Goal: Transaction & Acquisition: Download file/media

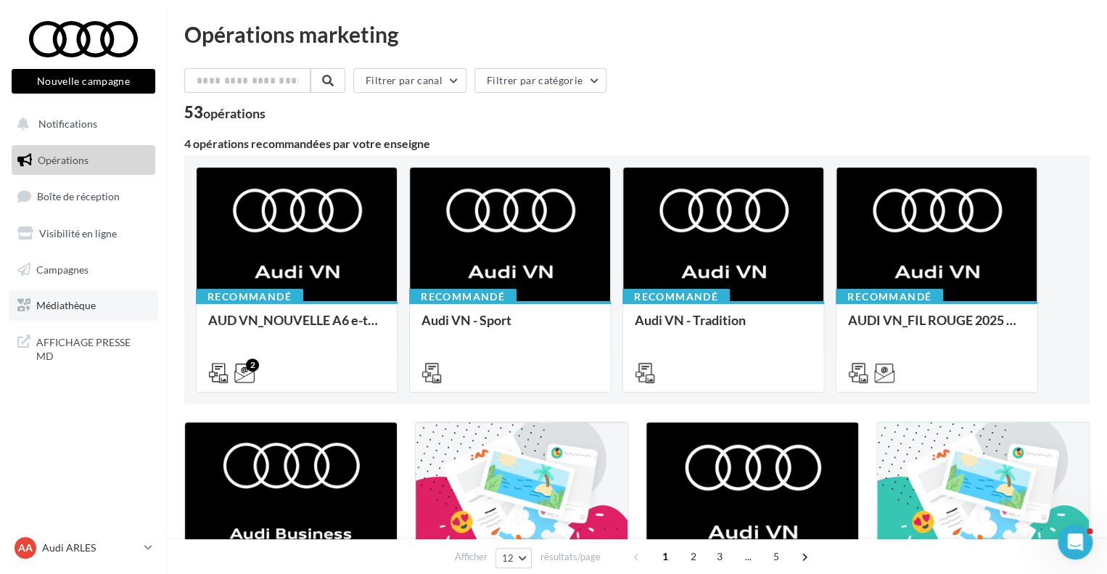
click at [82, 310] on span "Médiathèque" at bounding box center [65, 305] width 59 height 12
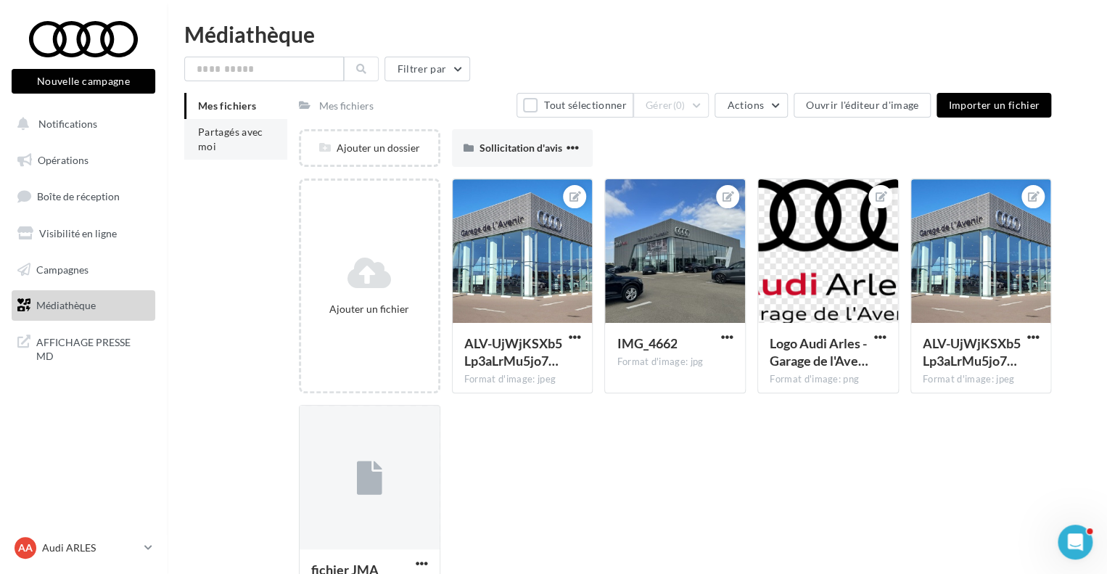
click at [234, 157] on li "Partagés avec moi" at bounding box center [235, 139] width 103 height 41
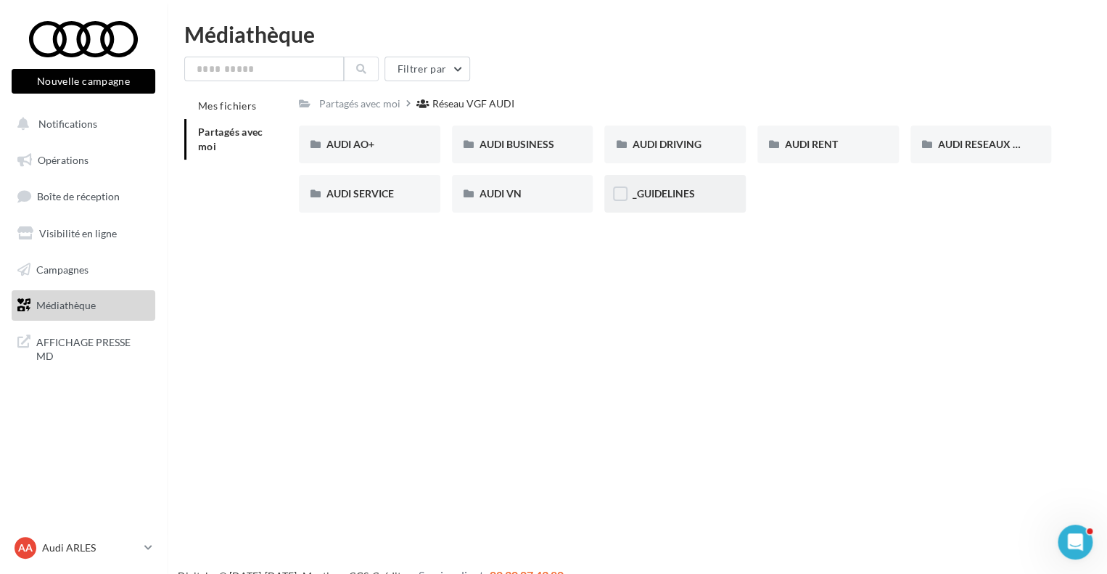
click at [672, 184] on div "_GUIDELINES" at bounding box center [674, 194] width 141 height 38
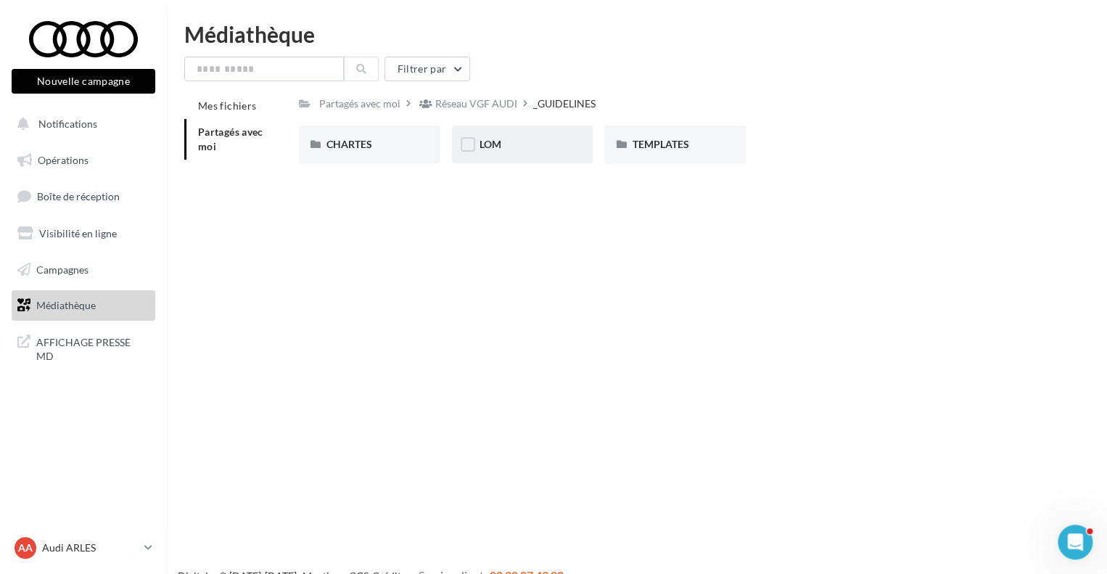
click at [507, 139] on div "LOM" at bounding box center [523, 144] width 86 height 15
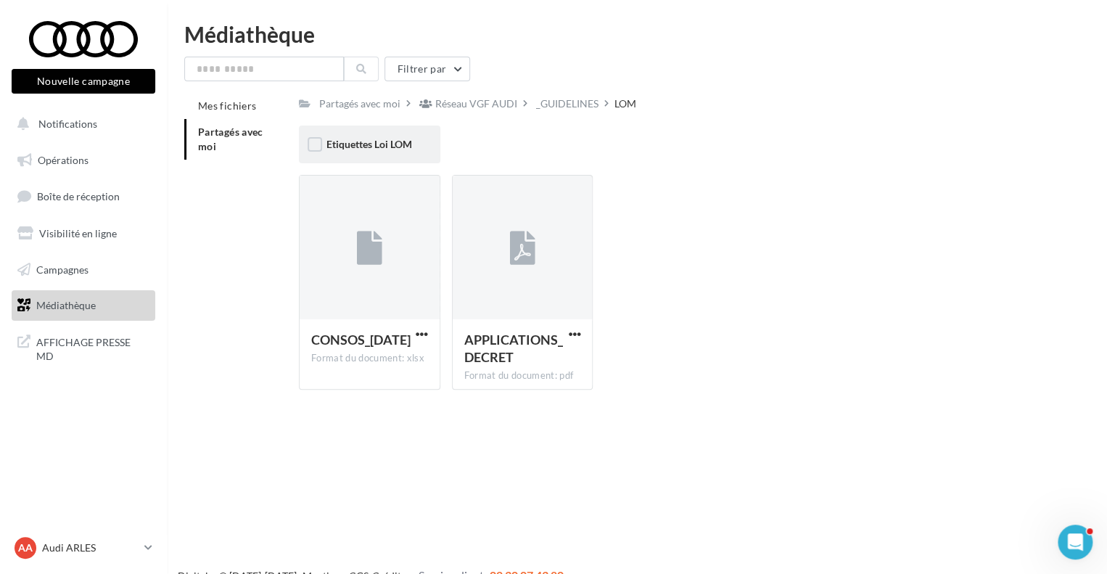
click at [356, 155] on div "Etiquettes Loi LOM" at bounding box center [369, 145] width 141 height 38
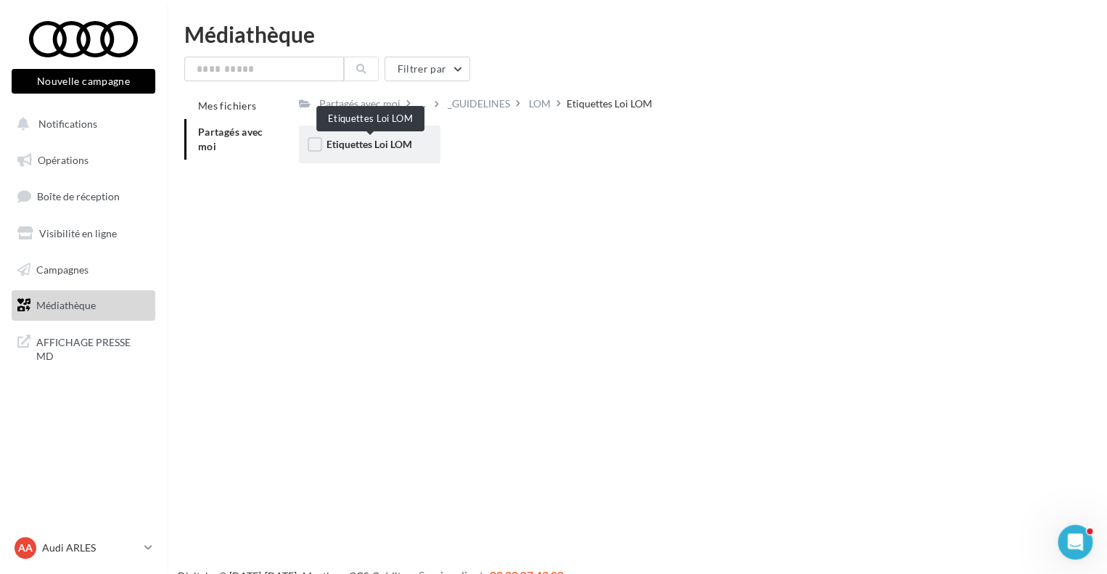
click at [374, 145] on span "Etiquettes Loi LOM" at bounding box center [369, 144] width 86 height 12
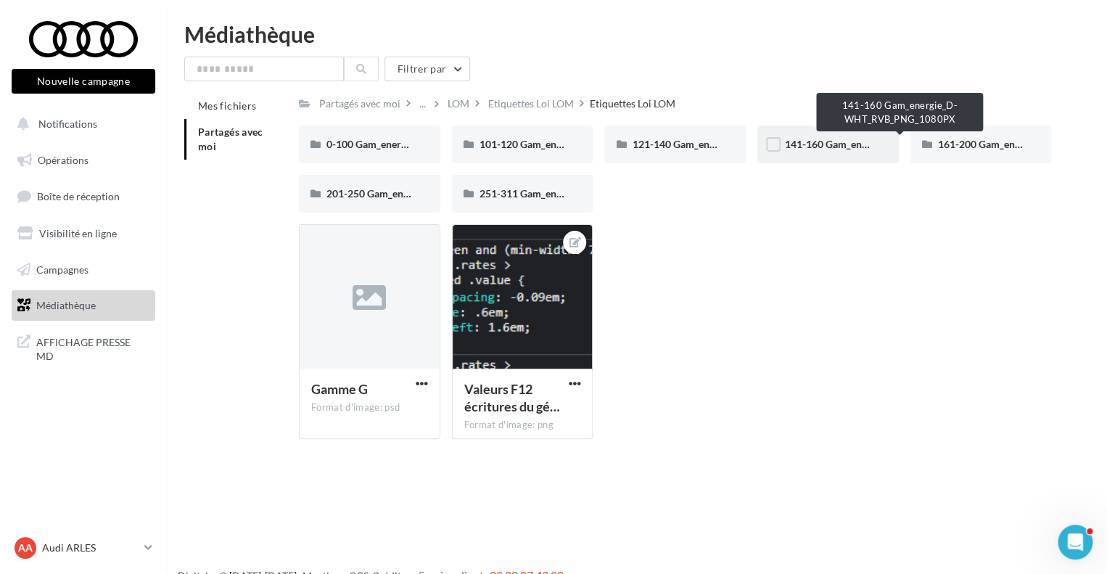
click at [823, 139] on span "141-160 Gam_energie_D-WHT_RVB_PNG_1080PX" at bounding box center [900, 144] width 231 height 12
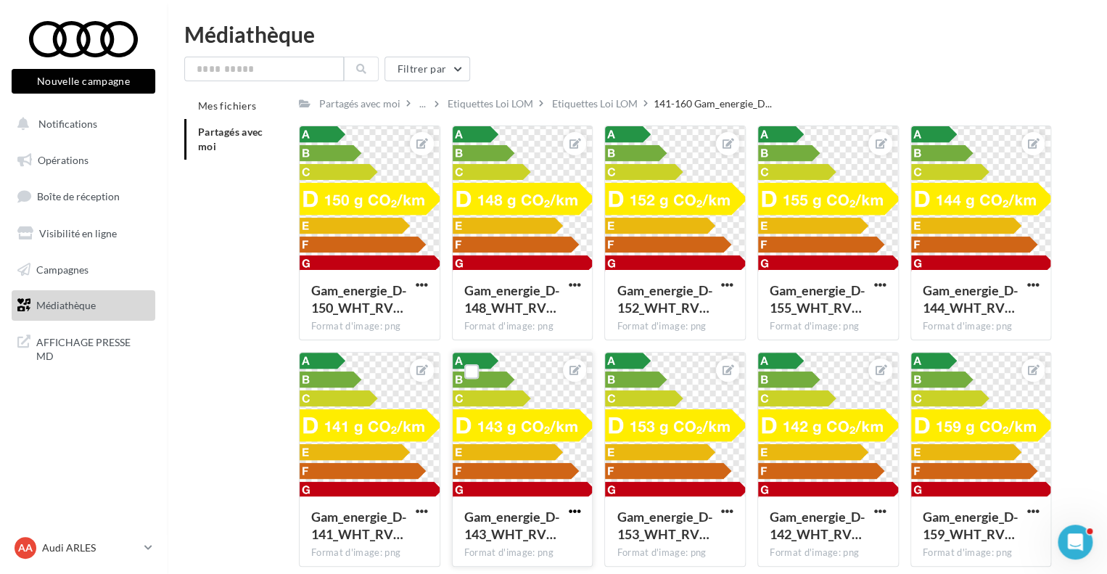
click at [578, 511] on span "button" at bounding box center [574, 511] width 12 height 12
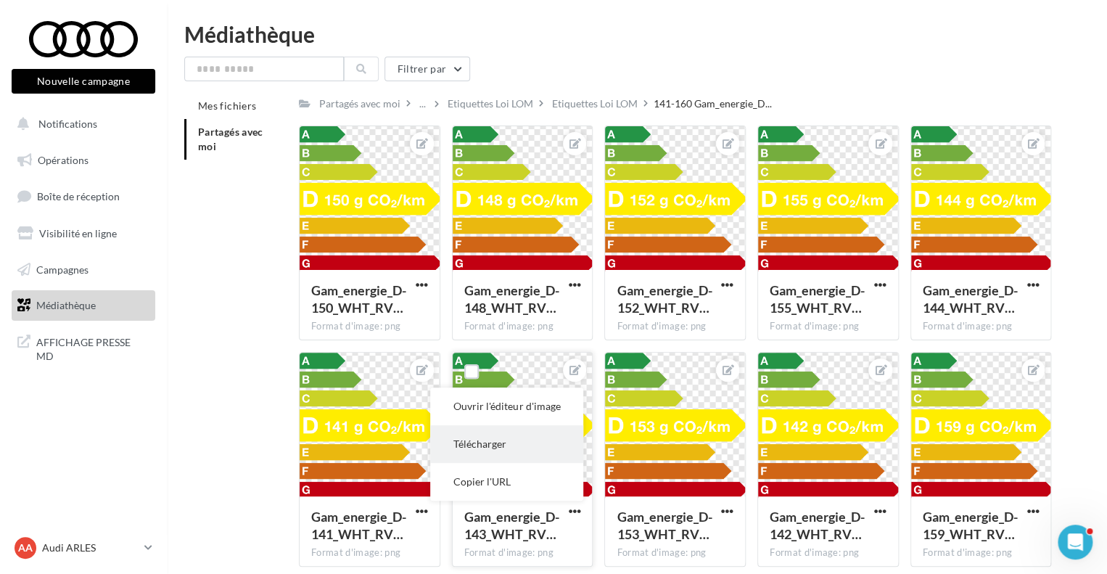
click at [504, 455] on button "Télécharger" at bounding box center [506, 444] width 153 height 38
